Goal: Task Accomplishment & Management: Manage account settings

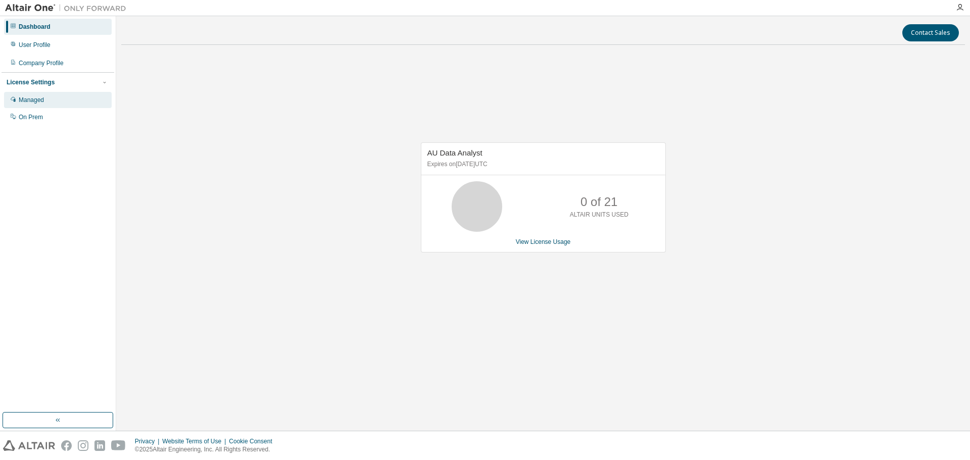
click at [31, 97] on div "Managed" at bounding box center [31, 100] width 25 height 8
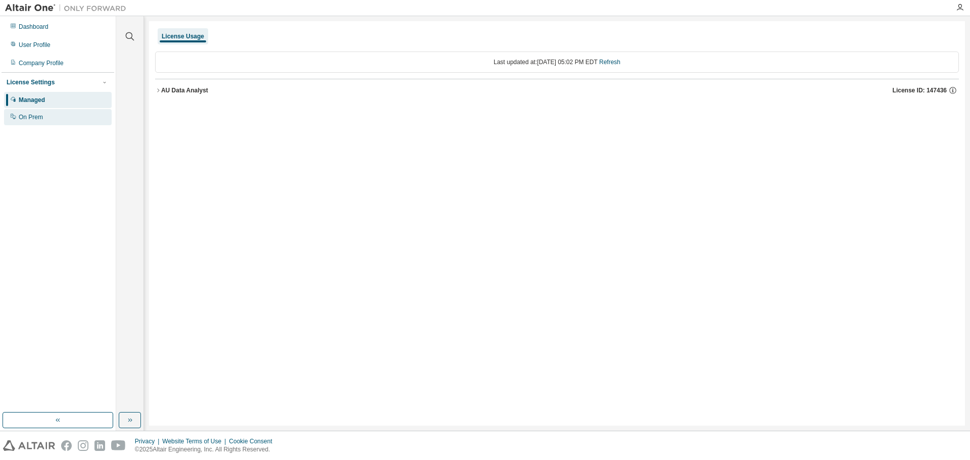
click at [31, 112] on div "On Prem" at bounding box center [58, 117] width 108 height 16
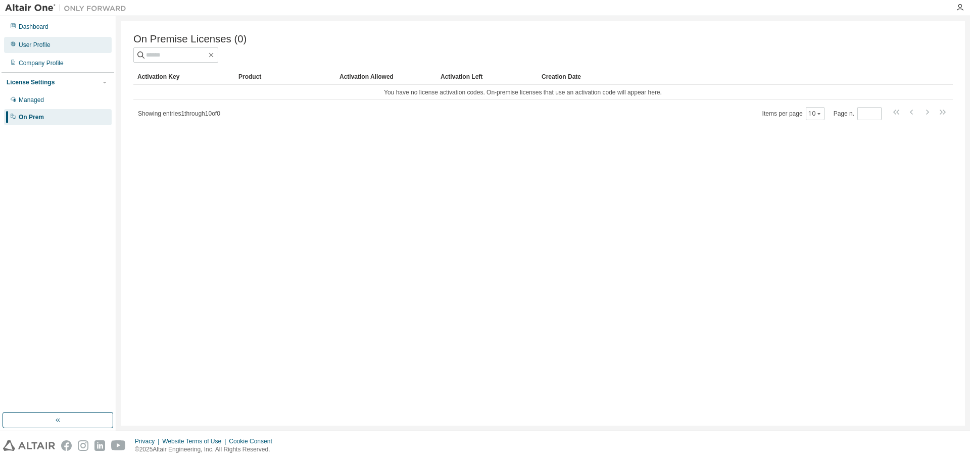
click at [31, 39] on div "User Profile" at bounding box center [58, 45] width 108 height 16
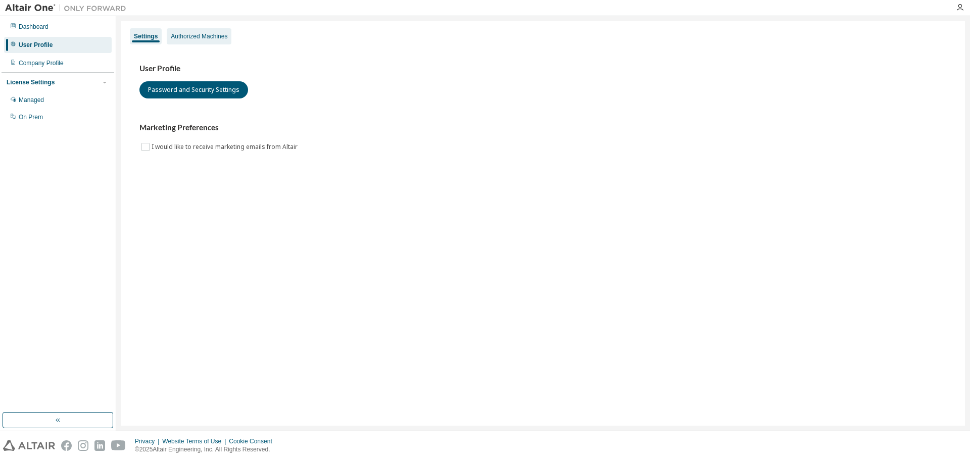
click at [201, 30] on div "Authorized Machines" at bounding box center [199, 36] width 65 height 16
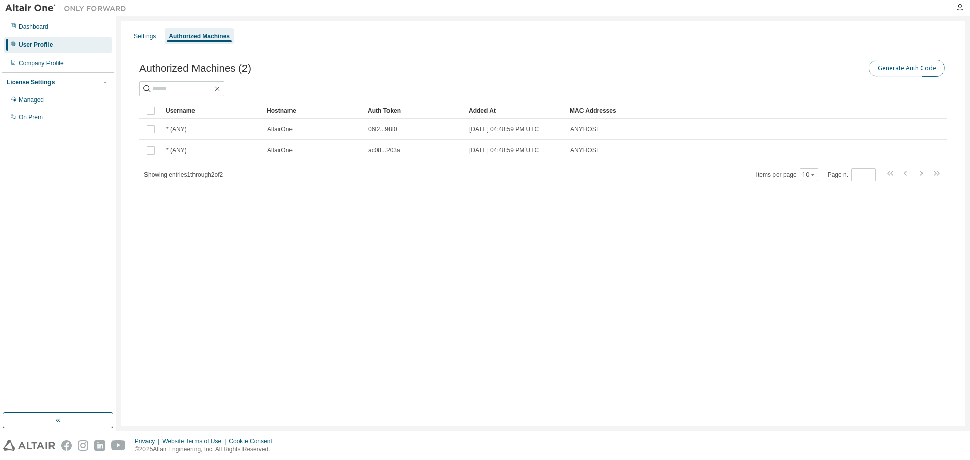
click at [900, 69] on button "Generate Auth Code" at bounding box center [907, 68] width 76 height 17
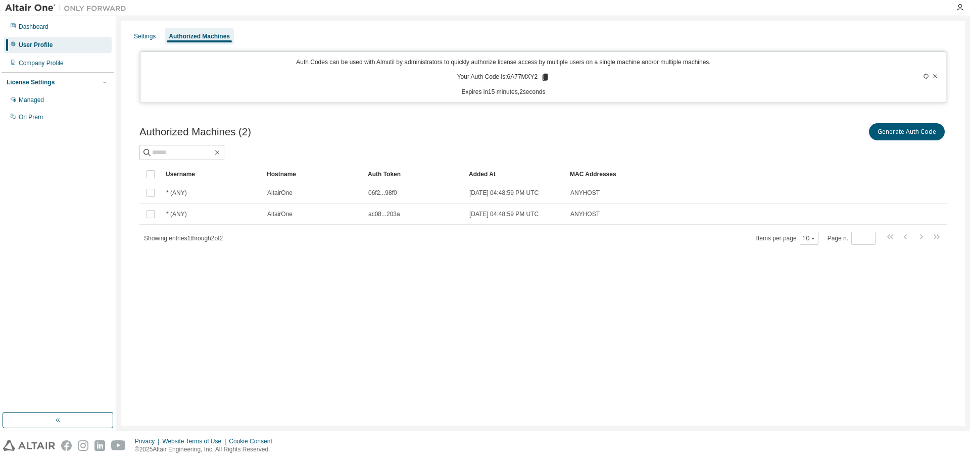
click at [546, 77] on icon at bounding box center [546, 77] width 6 height 7
